Goal: Complete application form: Complete application form

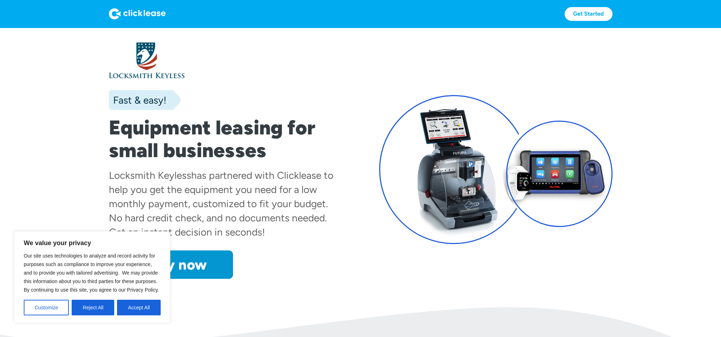
click at [408, 317] on img at bounding box center [341, 337] width 682 height 61
click at [559, 177] on div at bounding box center [559, 174] width 106 height 106
click at [467, 176] on div at bounding box center [453, 169] width 149 height 149
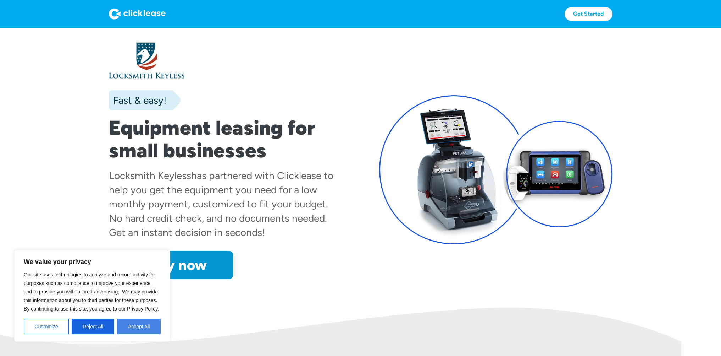
click at [152, 320] on button "Accept All" at bounding box center [139, 326] width 44 height 16
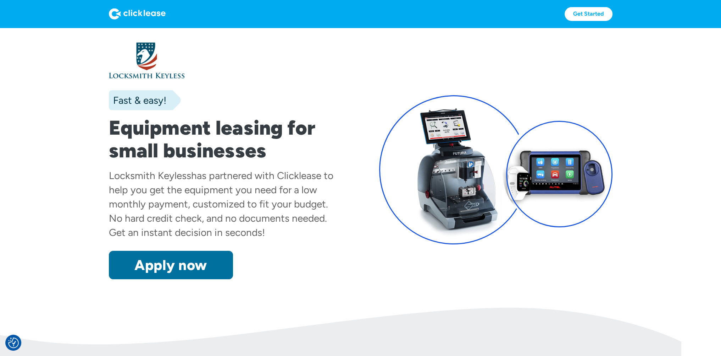
click at [189, 259] on link "Apply now" at bounding box center [171, 265] width 124 height 28
